Goal: Information Seeking & Learning: Learn about a topic

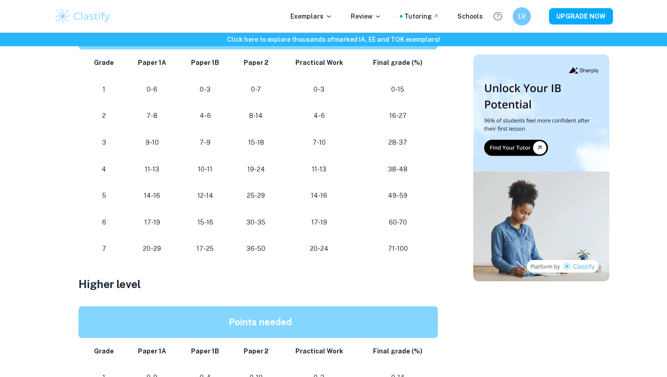
scroll to position [495, 0]
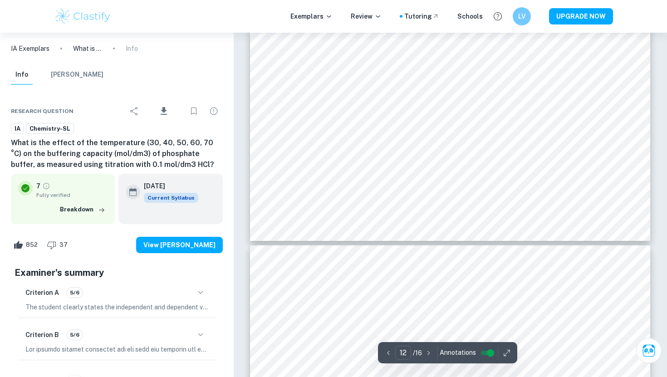
scroll to position [6830, 0]
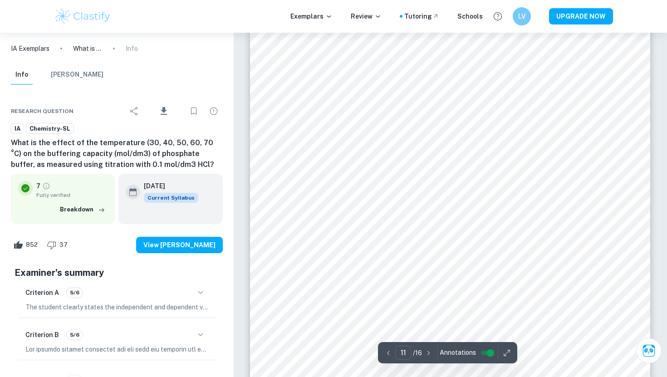
type input "12"
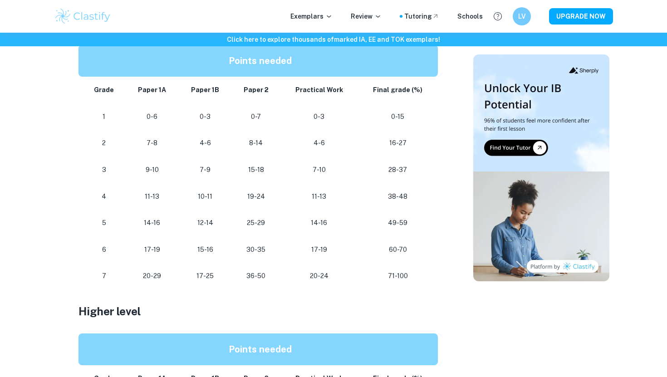
scroll to position [514, 0]
